Goal: Information Seeking & Learning: Learn about a topic

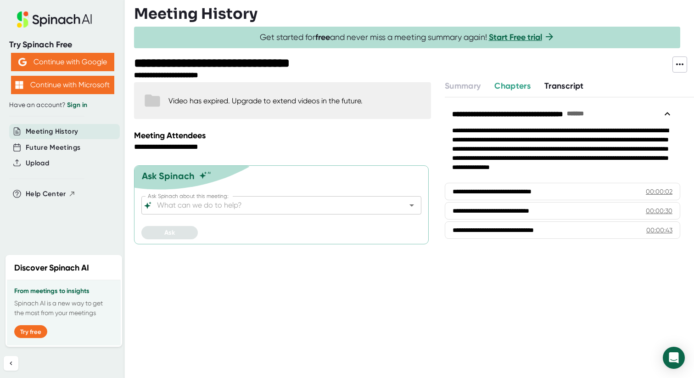
click at [343, 297] on div "**********" at bounding box center [283, 229] width 299 height 298
click at [572, 81] on span "Transcript" at bounding box center [563, 86] width 39 height 10
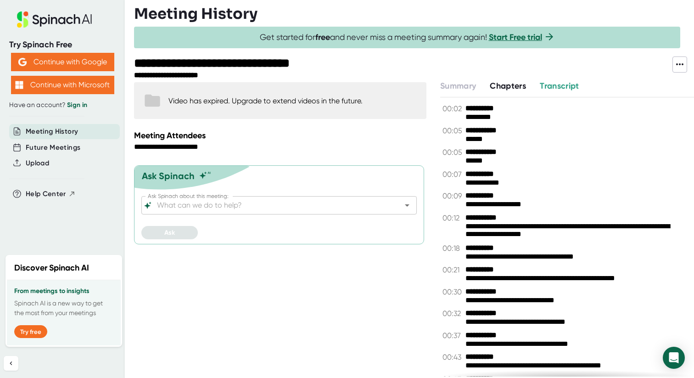
click at [569, 88] on span "Transcript" at bounding box center [559, 86] width 39 height 10
